Goal: Book appointment/travel/reservation

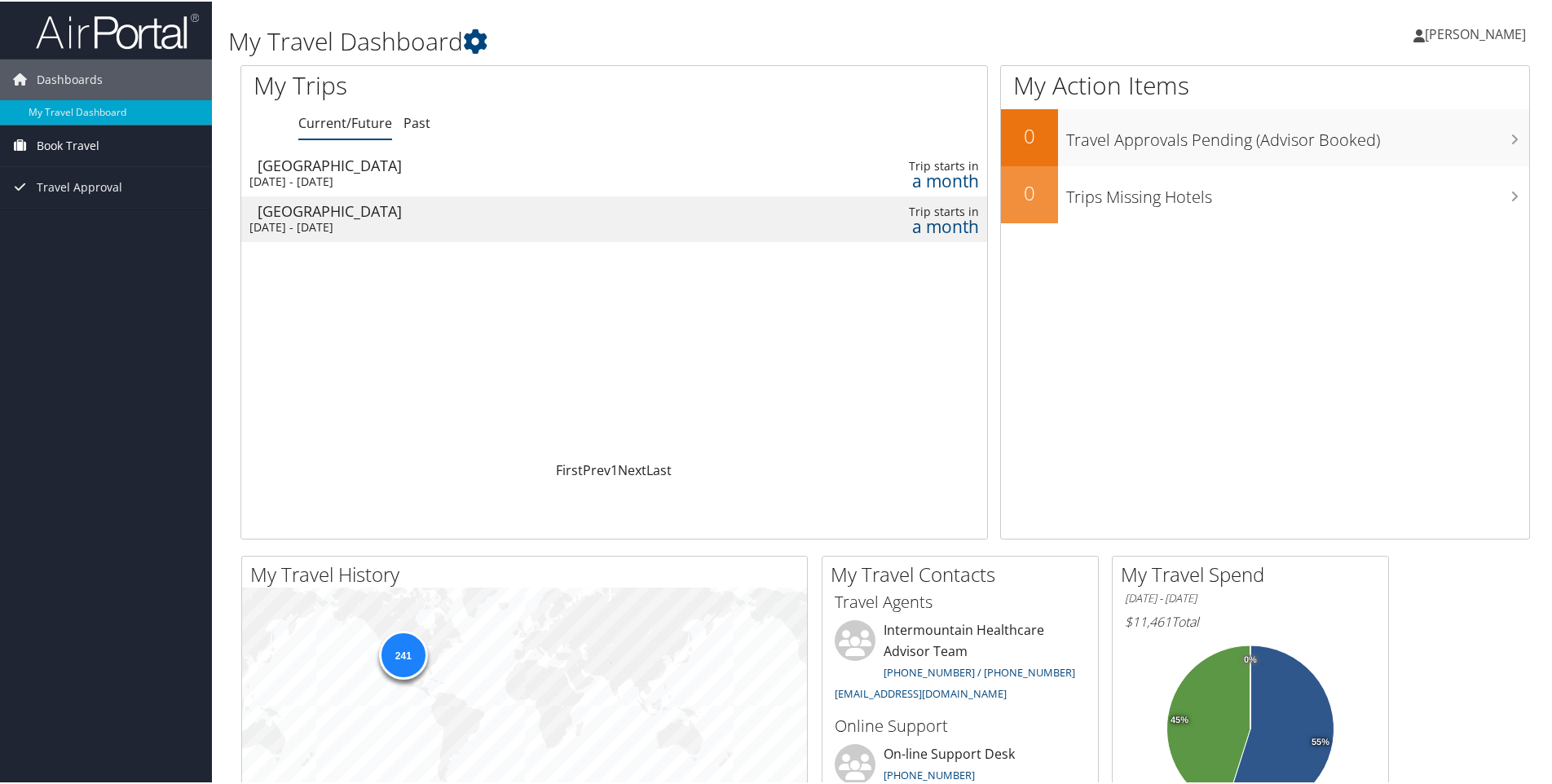
click at [77, 146] on span "Book Travel" at bounding box center [68, 144] width 62 height 41
click at [98, 199] on link "Book/Manage Online Trips" at bounding box center [106, 201] width 212 height 24
click at [72, 143] on span "Book Travel" at bounding box center [68, 144] width 62 height 41
click at [100, 199] on link "Book/Manage Online Trips" at bounding box center [106, 201] width 212 height 24
